Goal: Task Accomplishment & Management: Use online tool/utility

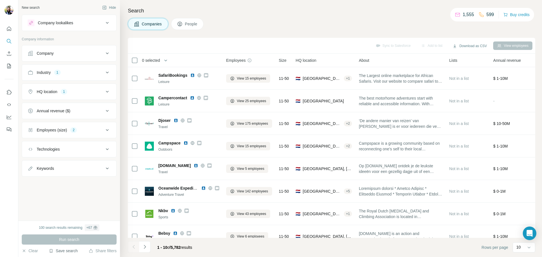
click at [59, 249] on button "Save search" at bounding box center [63, 251] width 29 height 6
click at [72, 232] on div "Save search" at bounding box center [79, 229] width 60 height 11
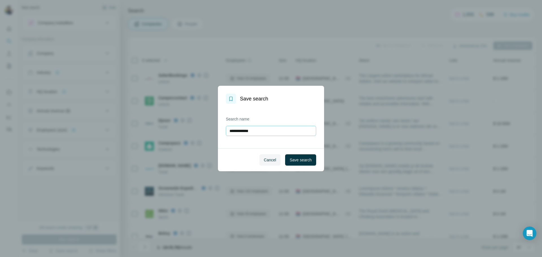
click at [271, 130] on input "**********" at bounding box center [271, 131] width 90 height 10
type input "******"
click at [298, 161] on span "Save search" at bounding box center [301, 160] width 22 height 6
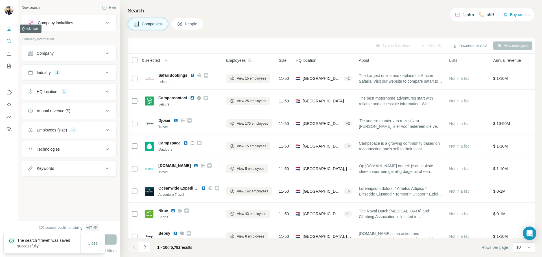
click at [9, 30] on icon "Quick start" at bounding box center [9, 29] width 6 height 6
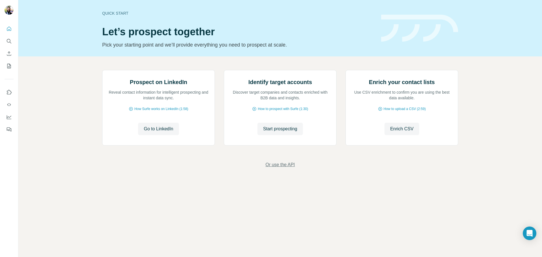
click at [287, 168] on span "Or use the API" at bounding box center [279, 164] width 29 height 7
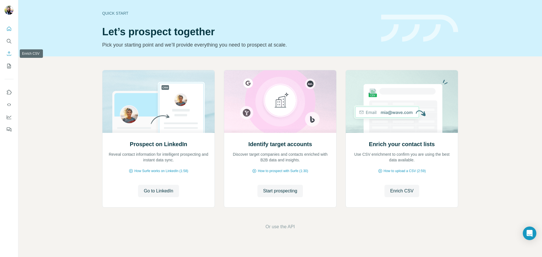
click at [10, 53] on icon "Enrich CSV" at bounding box center [9, 54] width 6 height 6
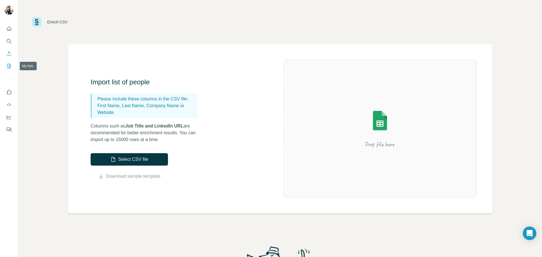
click at [10, 68] on icon "My lists" at bounding box center [9, 66] width 6 height 6
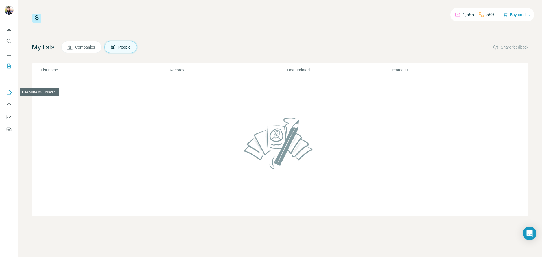
click at [9, 90] on icon "Use Surfe on LinkedIn" at bounding box center [9, 92] width 6 height 6
click at [9, 120] on icon "Dashboard" at bounding box center [9, 117] width 6 height 6
